Goal: Transaction & Acquisition: Purchase product/service

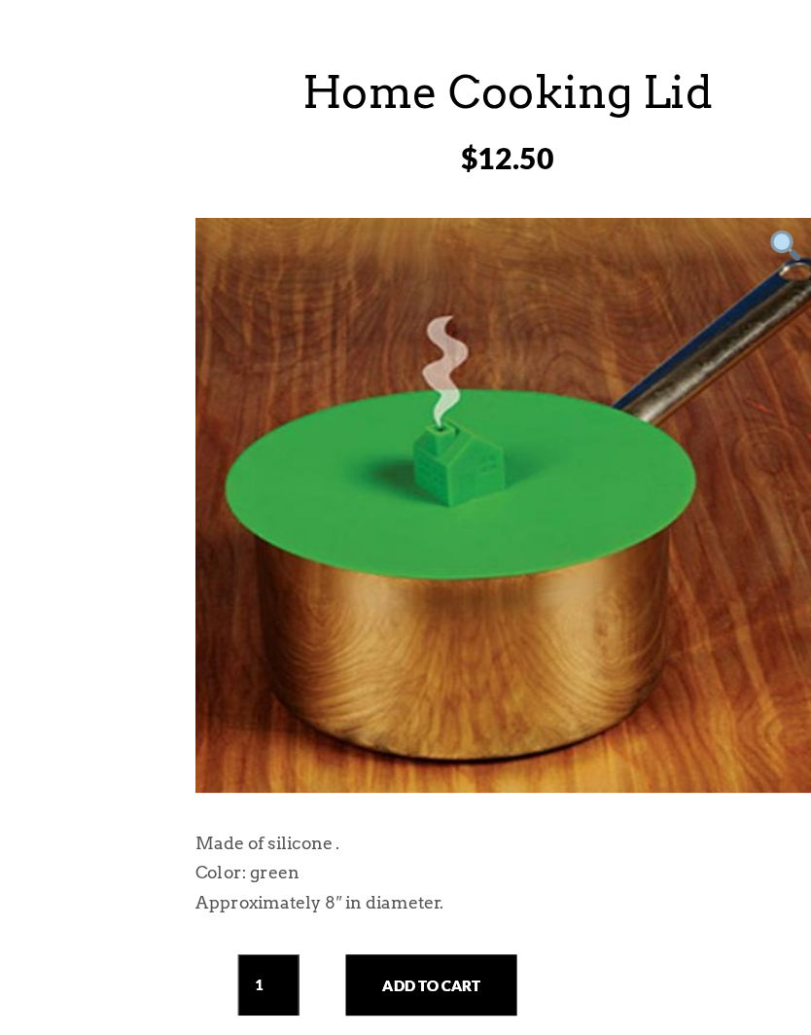
scroll to position [231, 0]
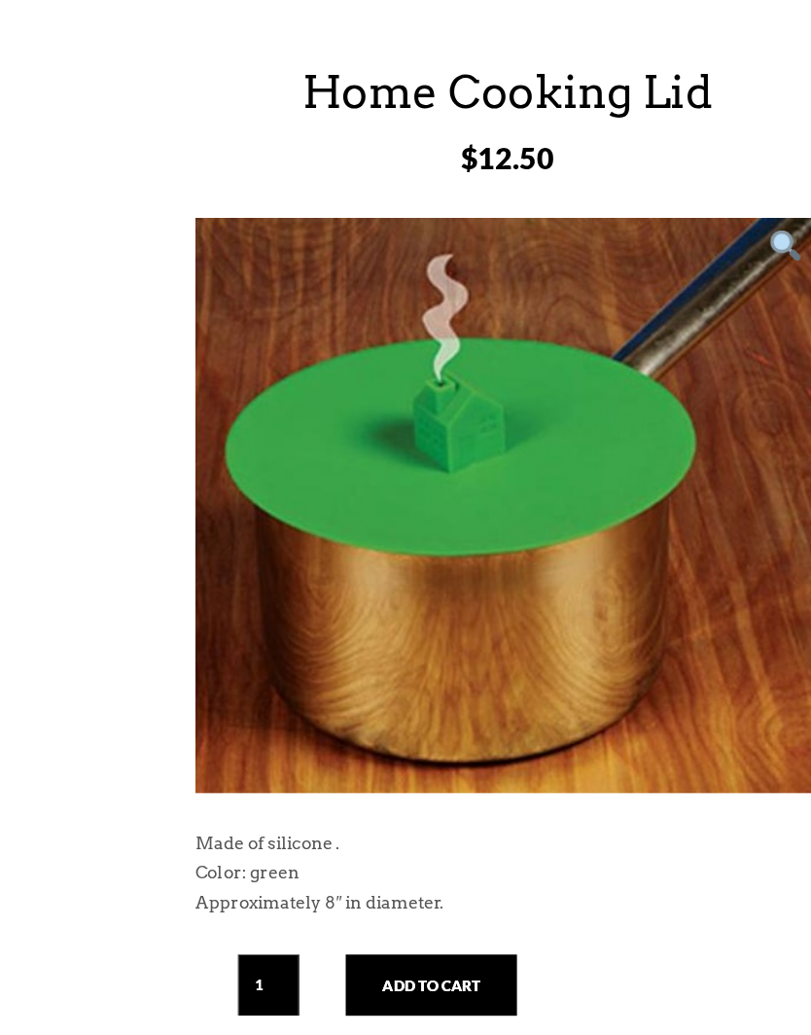
click at [347, 782] on button "Add to cart" at bounding box center [345, 783] width 136 height 49
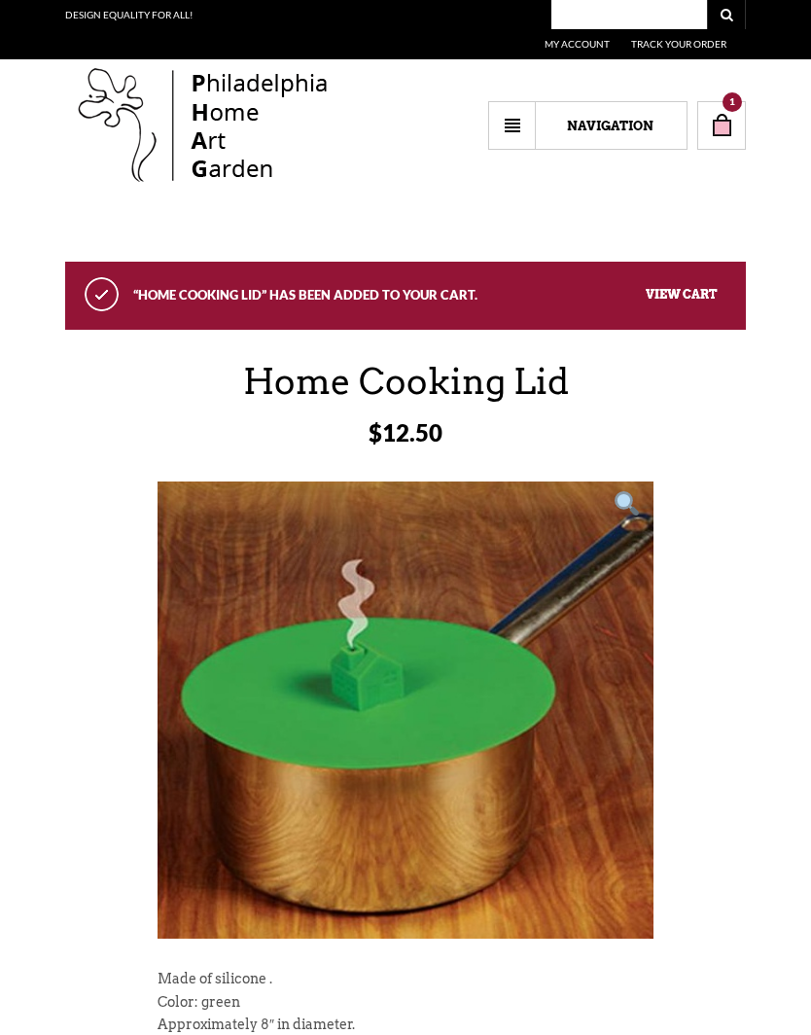
click at [738, 112] on link "1" at bounding box center [722, 125] width 49 height 49
click at [730, 119] on link "1" at bounding box center [722, 125] width 49 height 49
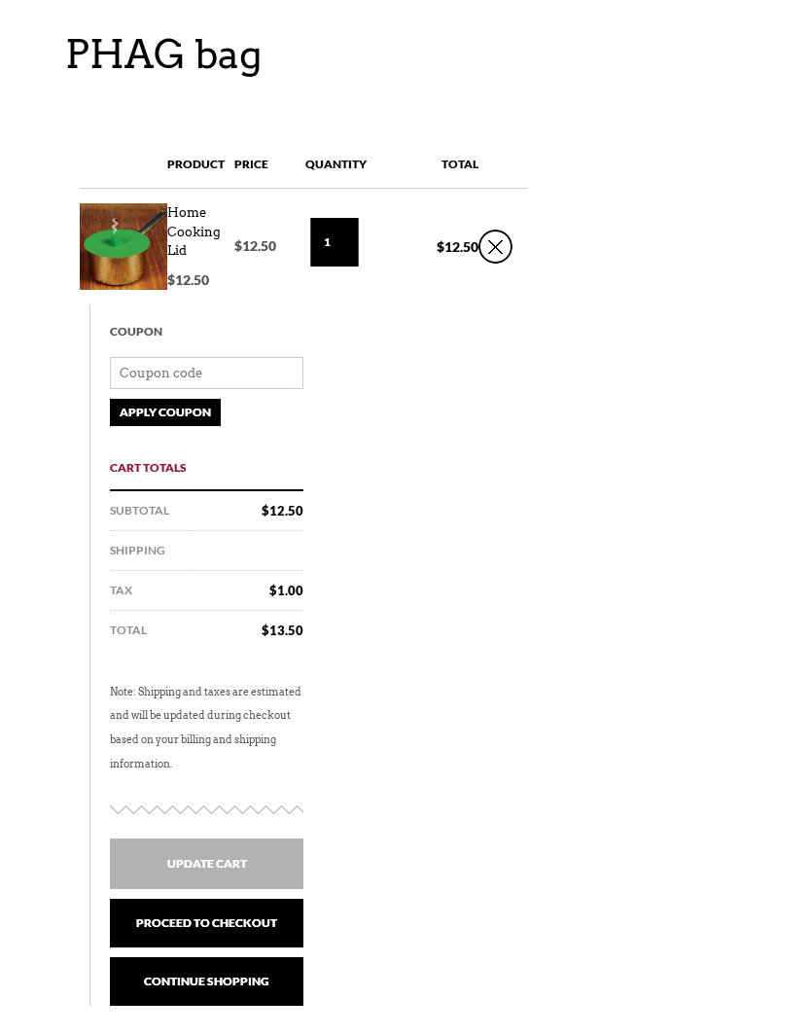
scroll to position [231, 0]
click at [253, 918] on link "Proceed to checkout" at bounding box center [207, 923] width 194 height 49
